Goal: Transaction & Acquisition: Book appointment/travel/reservation

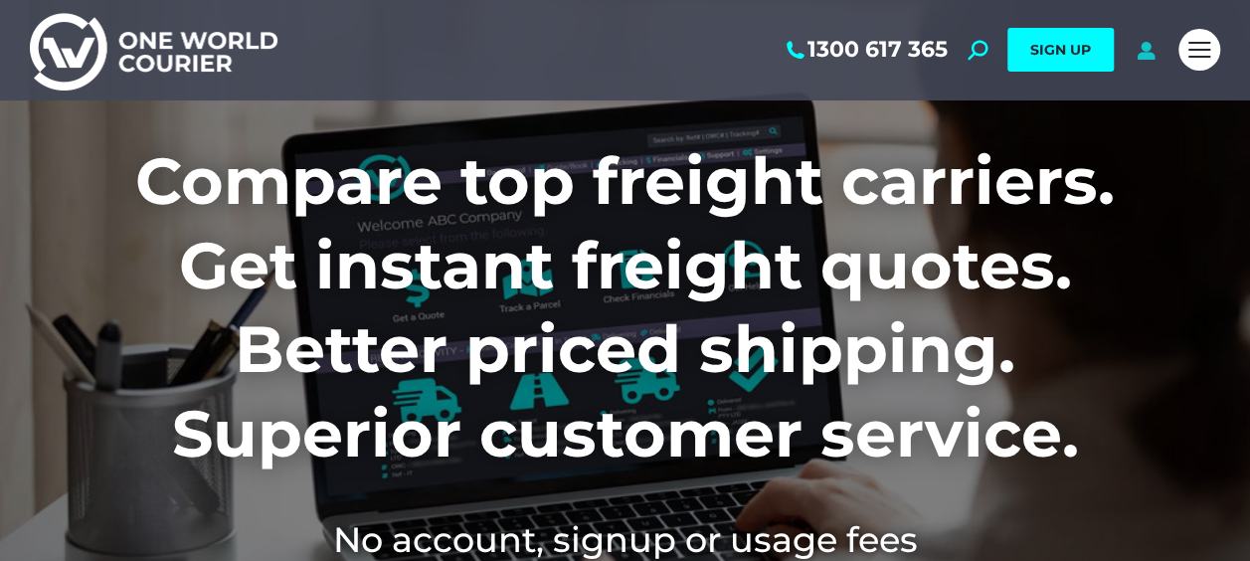
drag, startPoint x: 0, startPoint y: 0, endPoint x: 1148, endPoint y: 52, distance: 1149.2
click at [1148, 52] on icon at bounding box center [1146, 50] width 25 height 20
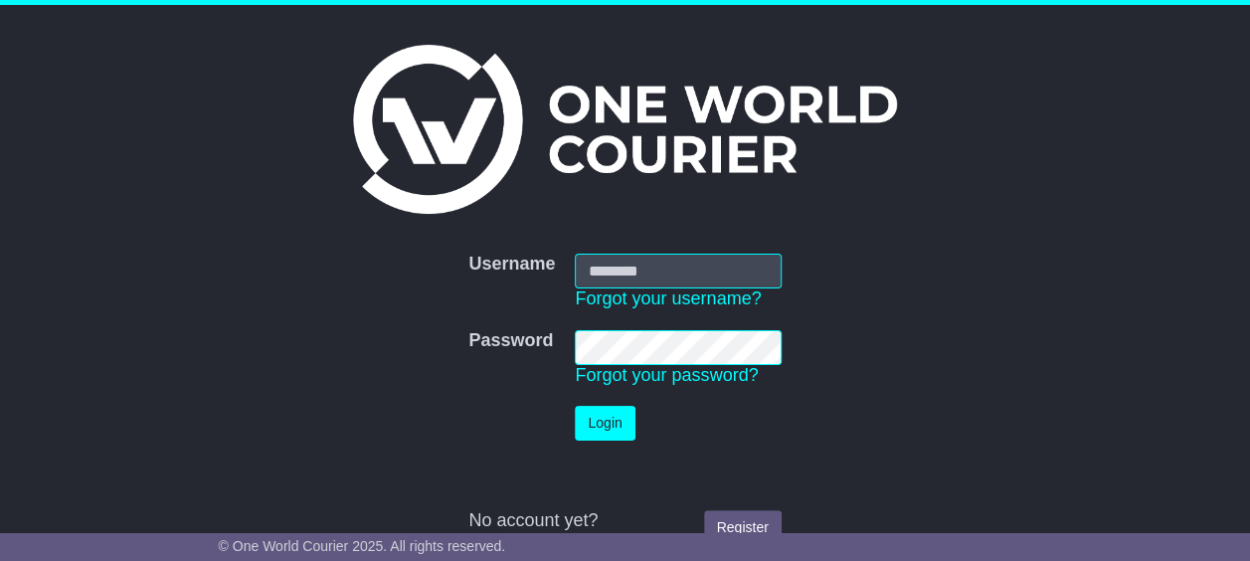
type input "**********"
click at [601, 422] on button "Login" at bounding box center [605, 423] width 60 height 35
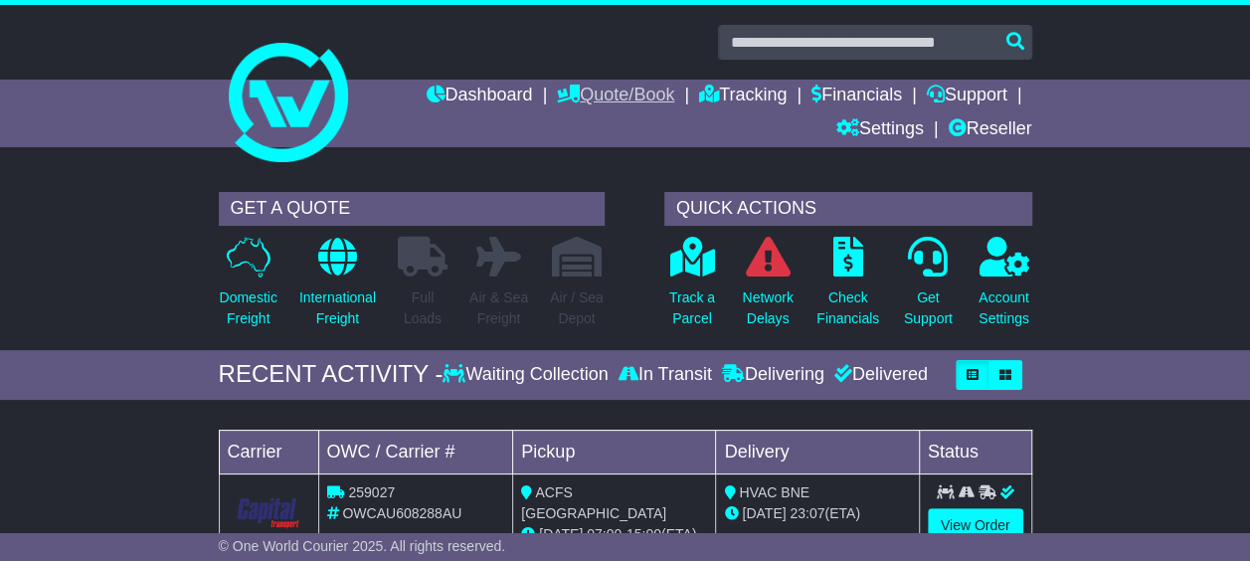
click at [639, 96] on link "Quote/Book" at bounding box center [615, 97] width 117 height 34
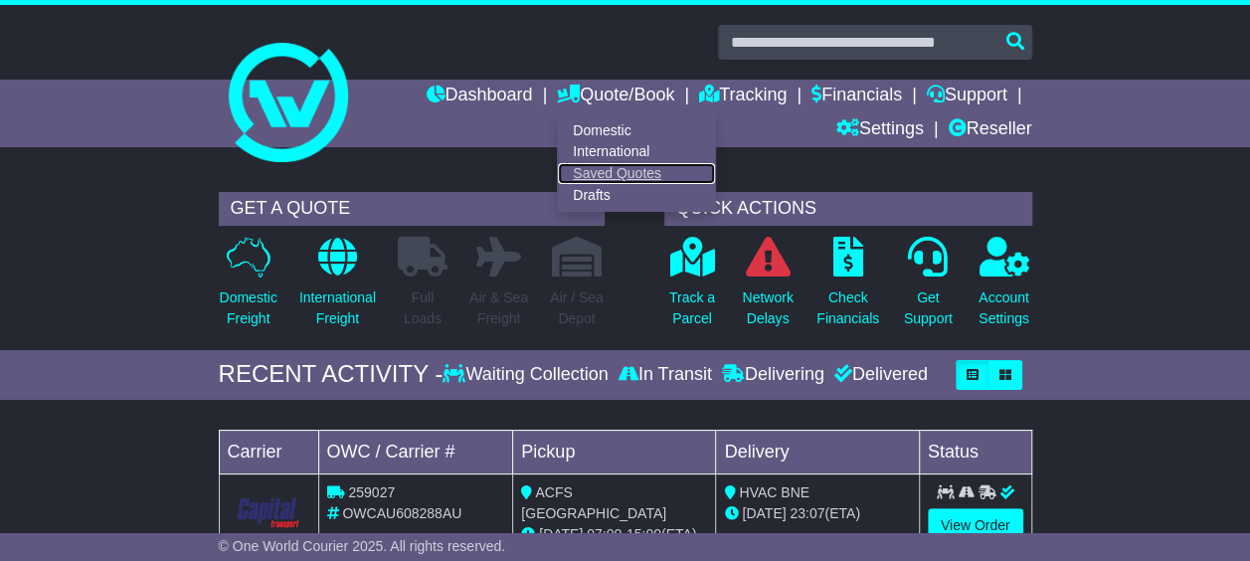
click at [595, 171] on link "Saved Quotes" at bounding box center [636, 174] width 157 height 22
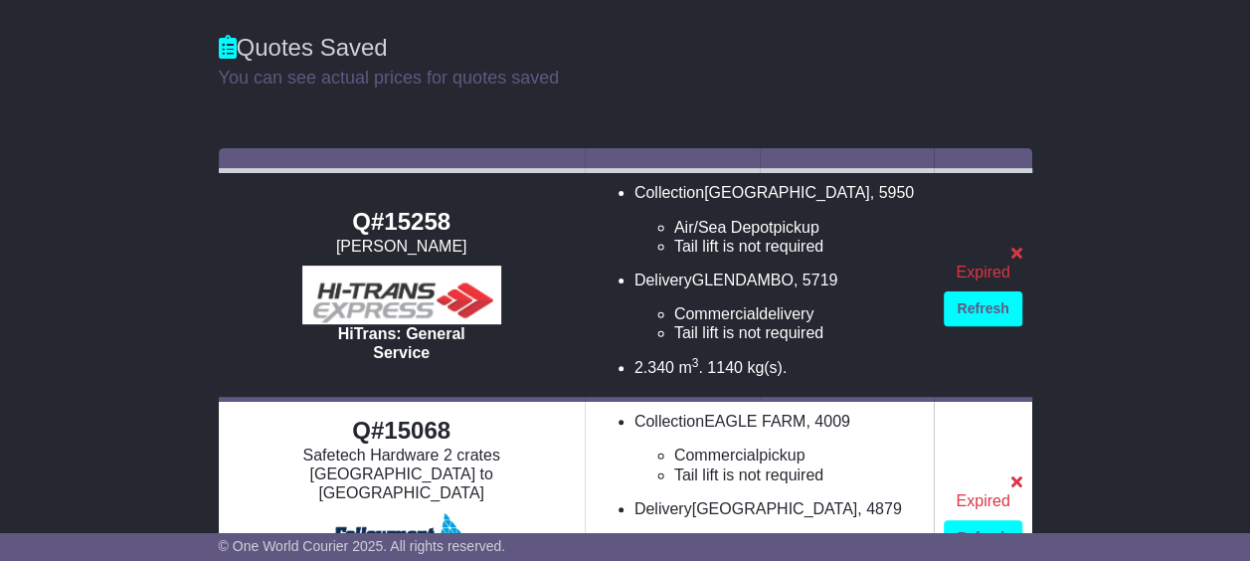
scroll to position [199, 0]
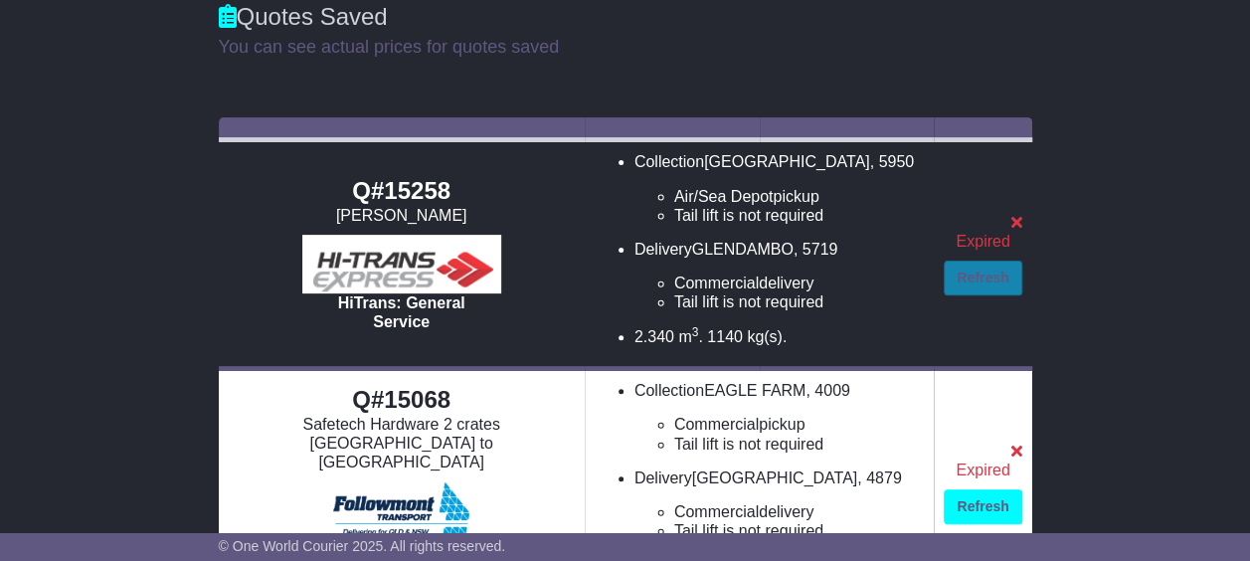
click at [978, 277] on link "Refresh" at bounding box center [983, 278] width 78 height 35
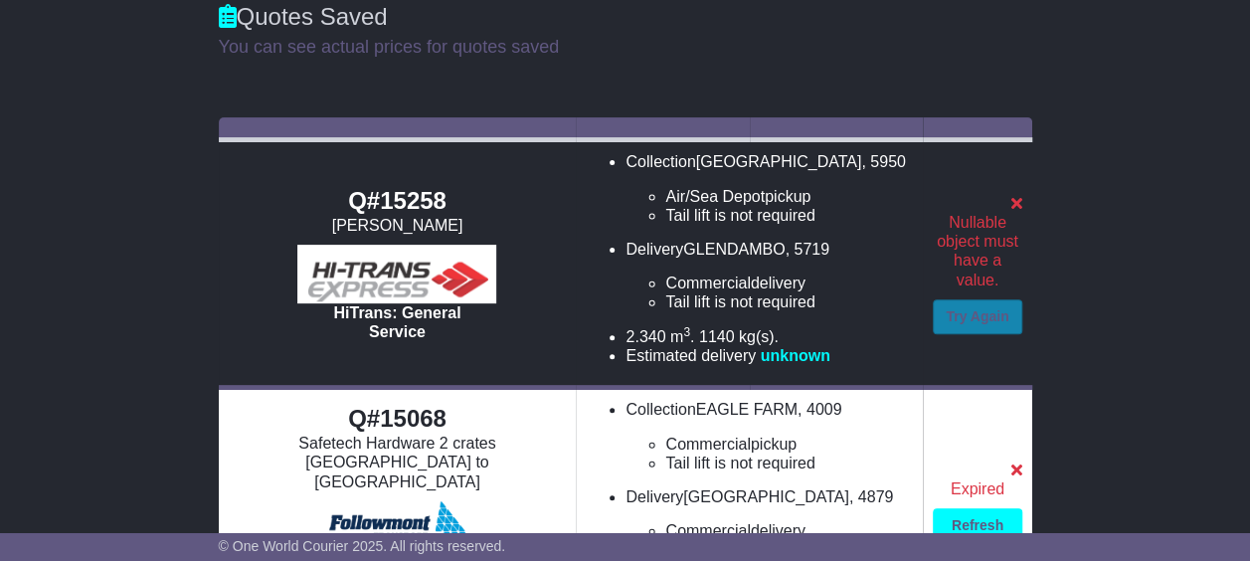
click at [973, 310] on link "Try Again" at bounding box center [977, 316] width 89 height 35
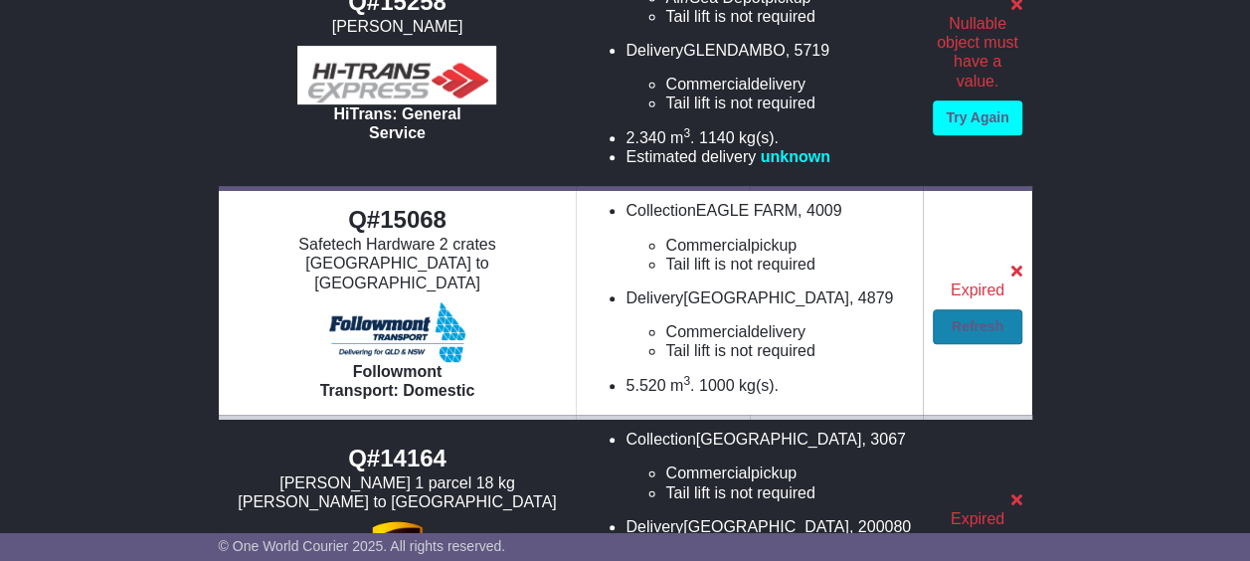
click at [992, 318] on link "Refresh" at bounding box center [977, 326] width 89 height 35
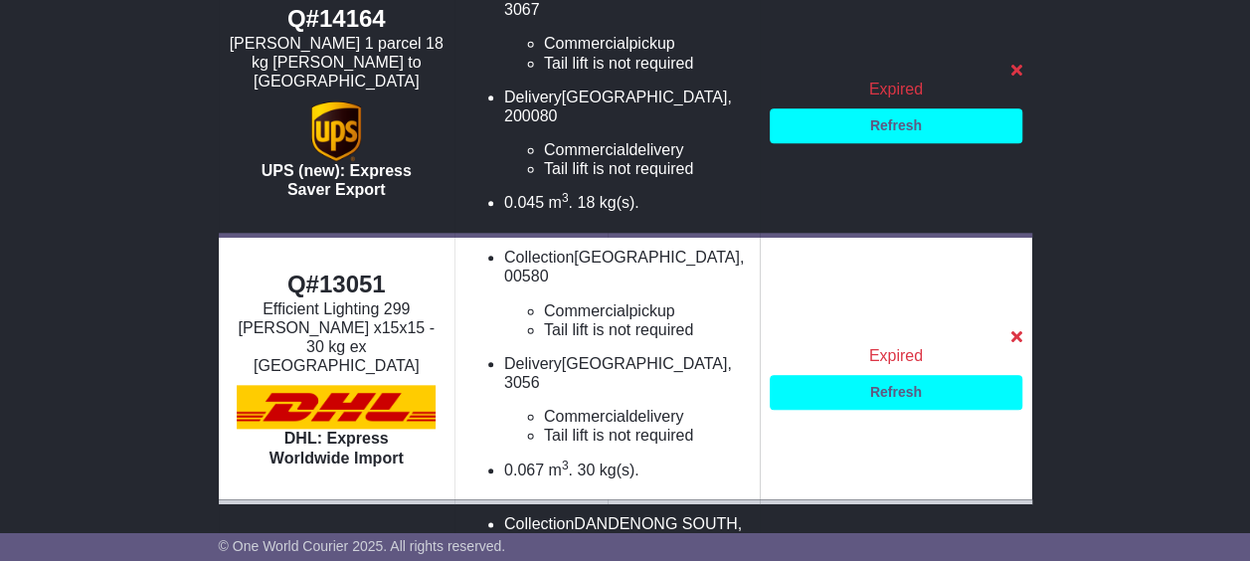
scroll to position [525, 0]
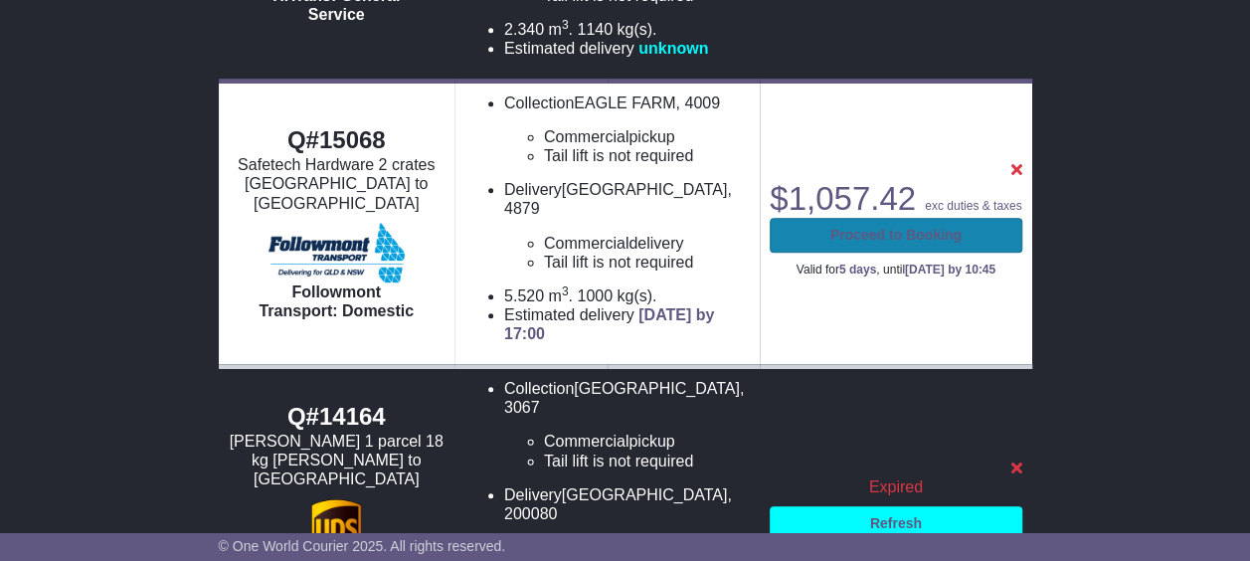
click at [820, 253] on link "Proceed to Booking" at bounding box center [896, 235] width 252 height 35
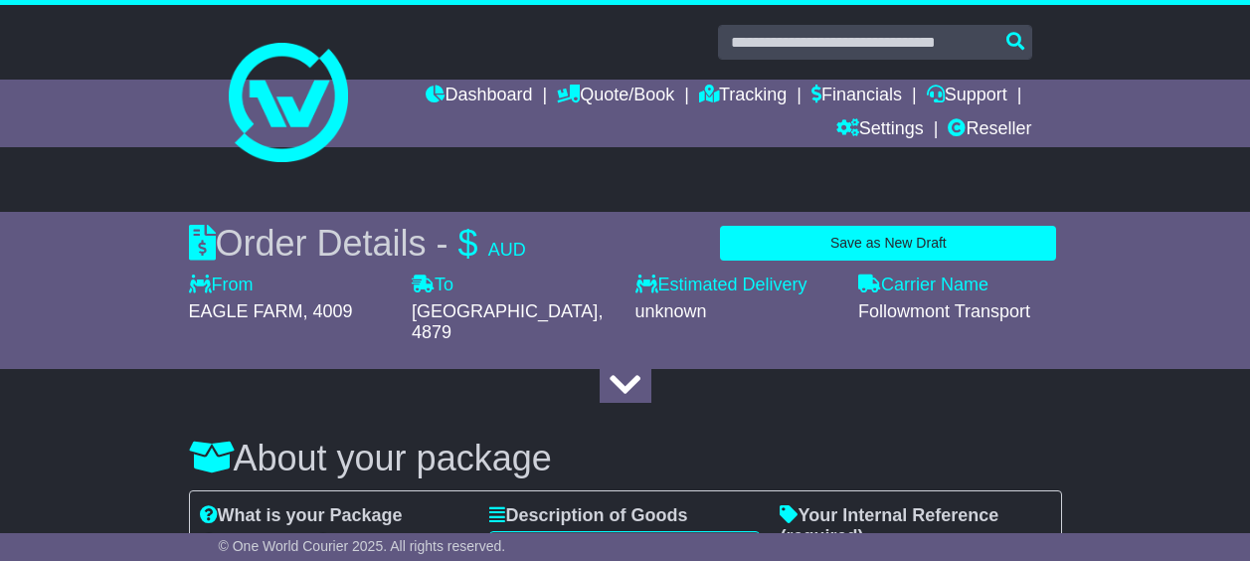
select select "***"
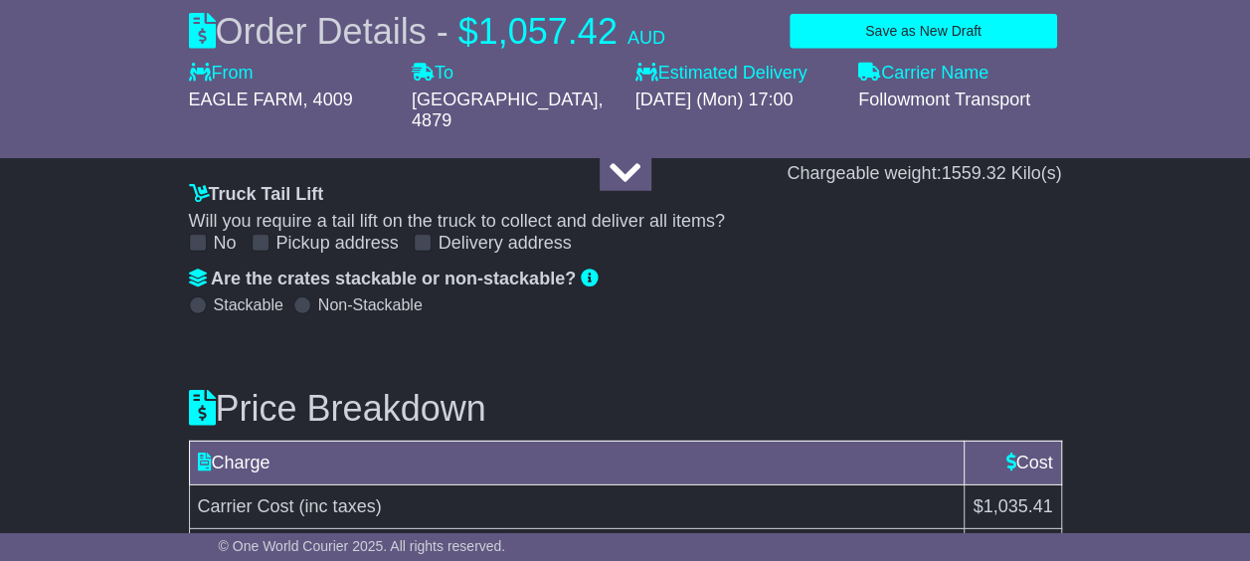
scroll to position [2796, 0]
